Goal: Transaction & Acquisition: Purchase product/service

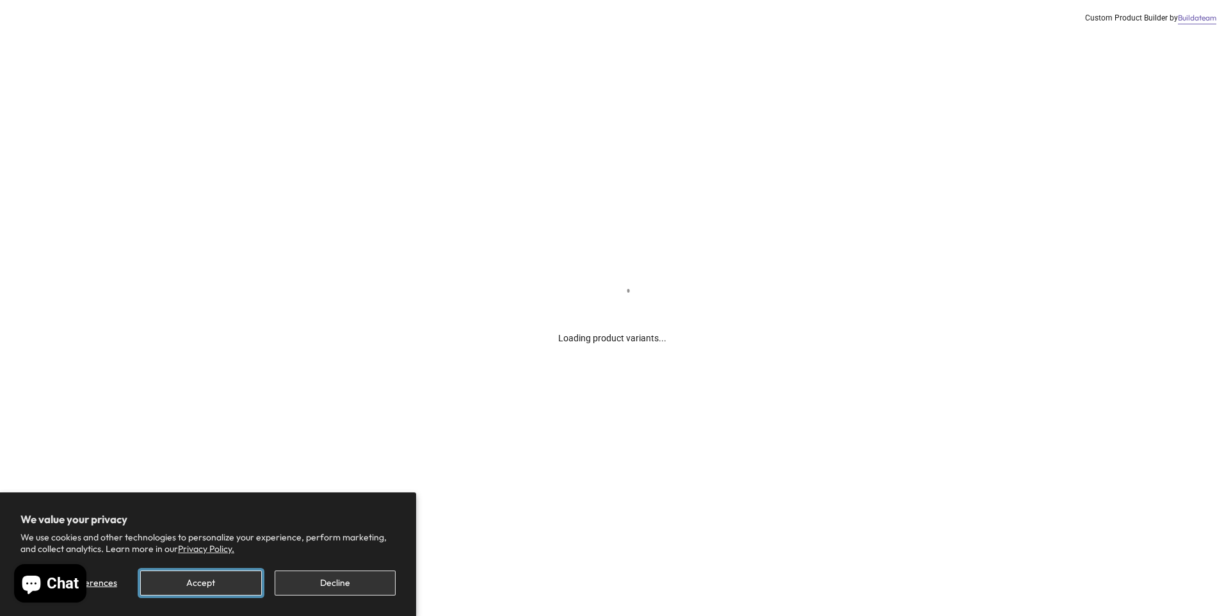
click at [232, 585] on button "Accept" at bounding box center [200, 582] width 121 height 25
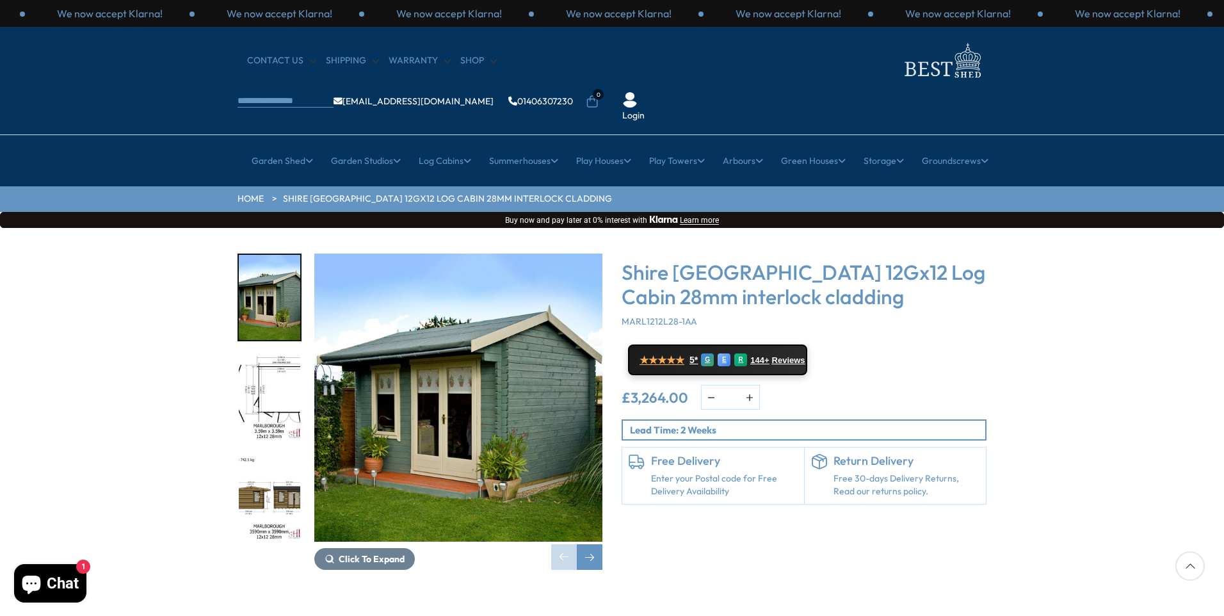
click at [278, 369] on img "2 / 18" at bounding box center [269, 397] width 61 height 85
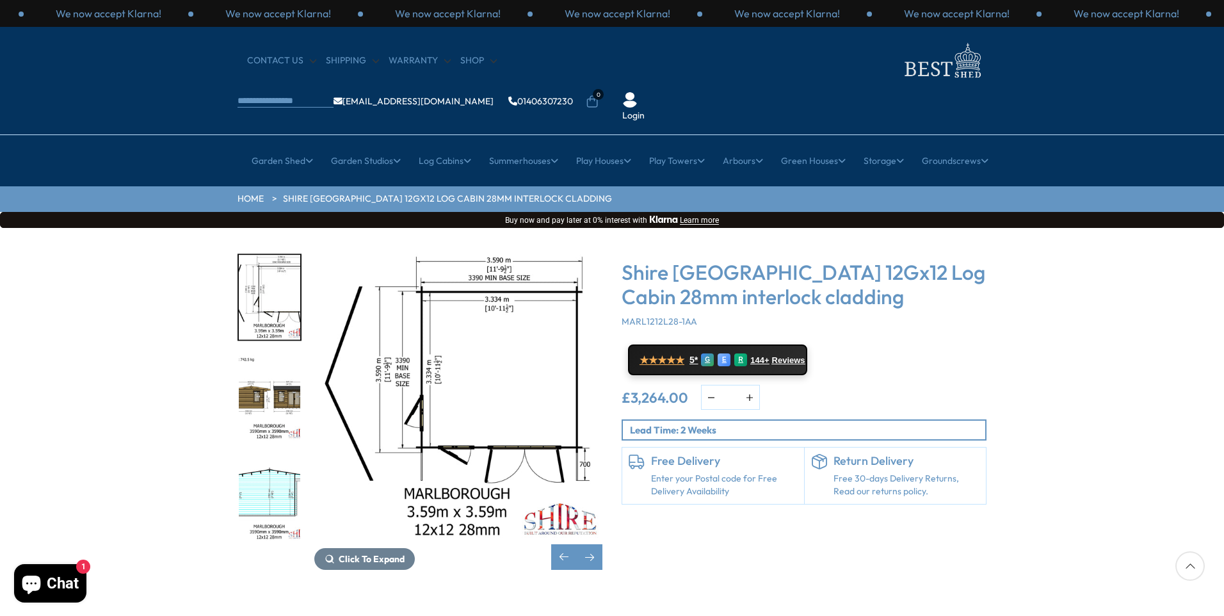
click at [269, 464] on img "4 / 18" at bounding box center [269, 497] width 61 height 85
click at [275, 369] on img "3 / 18" at bounding box center [269, 397] width 61 height 85
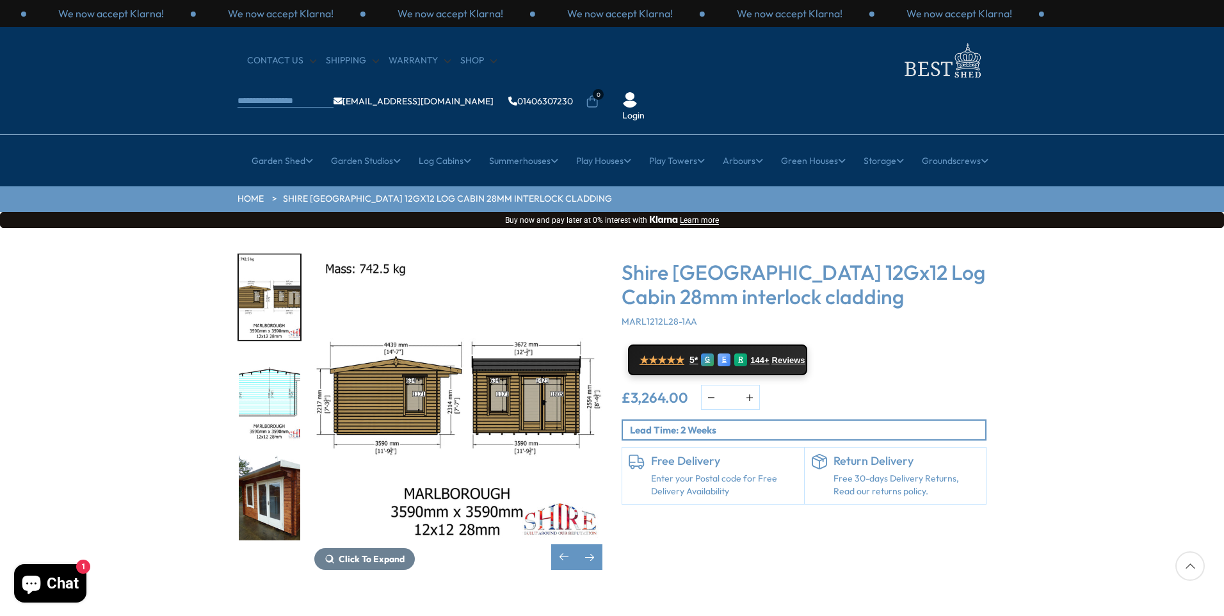
click at [275, 362] on img "4 / 18" at bounding box center [269, 397] width 61 height 85
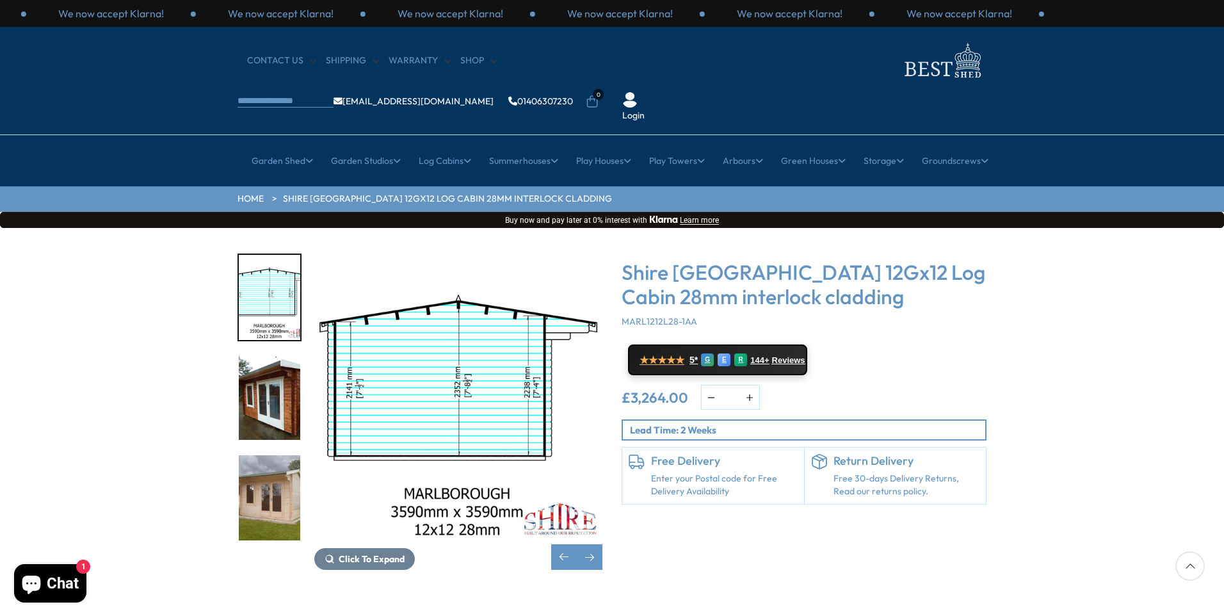
click at [275, 362] on img "5 / 18" at bounding box center [269, 397] width 61 height 85
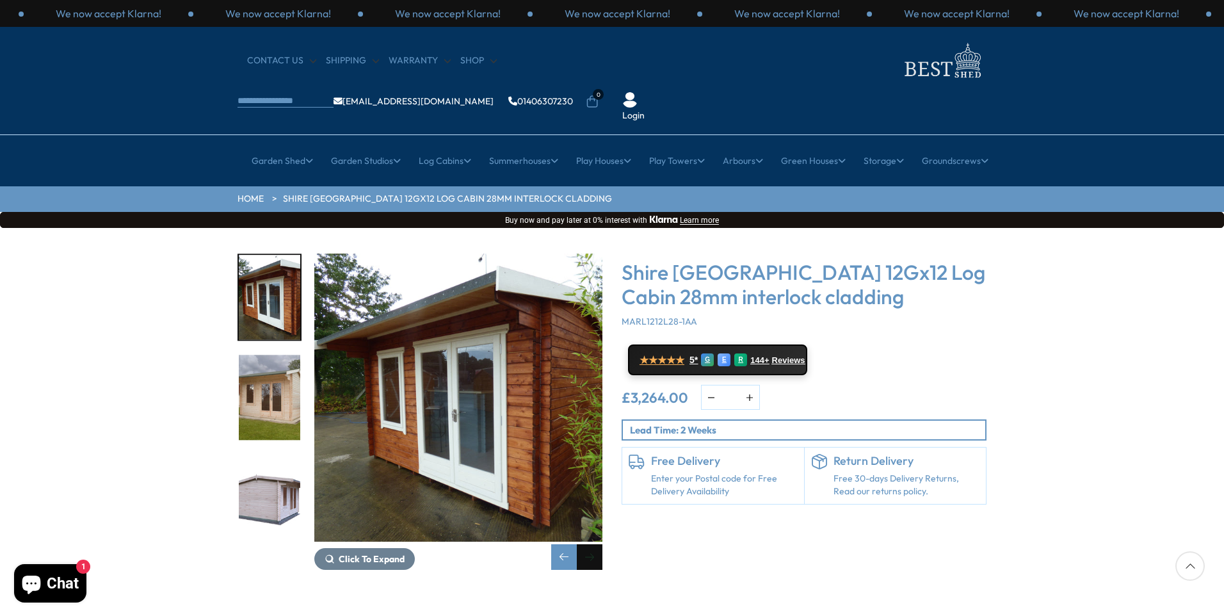
click at [589, 544] on div "Next slide" at bounding box center [590, 557] width 26 height 26
